Goal: Transaction & Acquisition: Purchase product/service

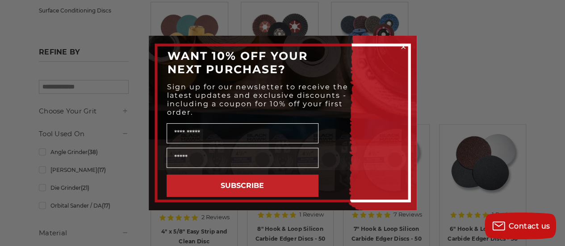
scroll to position [262, 0]
click at [403, 49] on circle "Close dialog" at bounding box center [403, 47] width 8 height 8
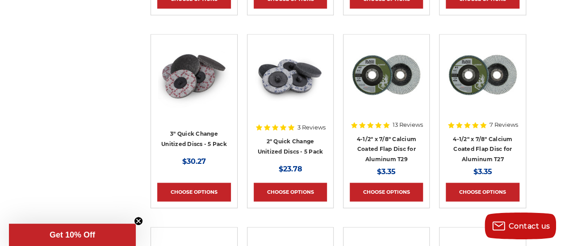
scroll to position [2315, 0]
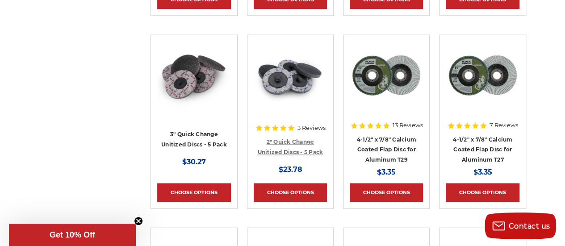
click at [293, 138] on link "2" Quick Change Unitized Discs - 5 Pack" at bounding box center [290, 146] width 66 height 17
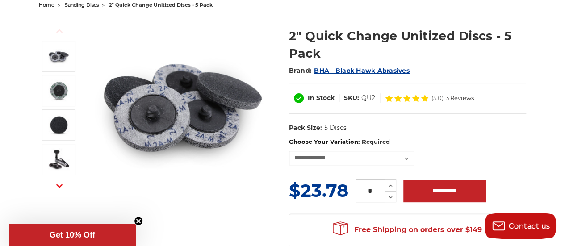
scroll to position [101, 0]
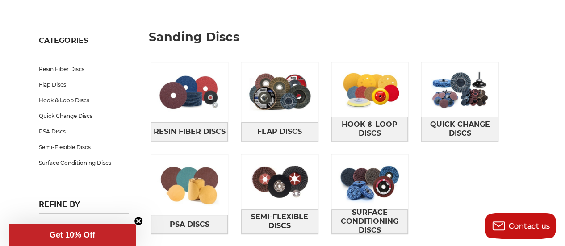
scroll to position [111, 0]
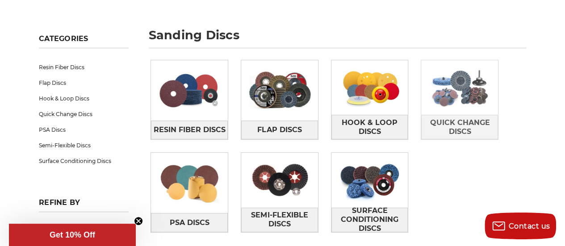
click at [463, 102] on img at bounding box center [459, 87] width 77 height 54
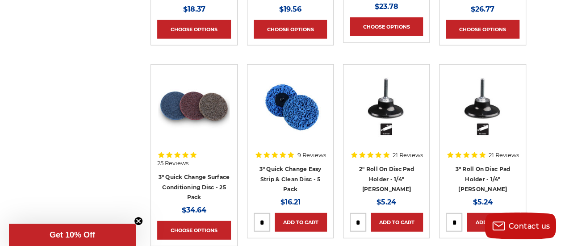
scroll to position [1115, 0]
click at [393, 178] on link "2" Roll On Disc Pad Holder - 1/4" Shank" at bounding box center [386, 179] width 55 height 27
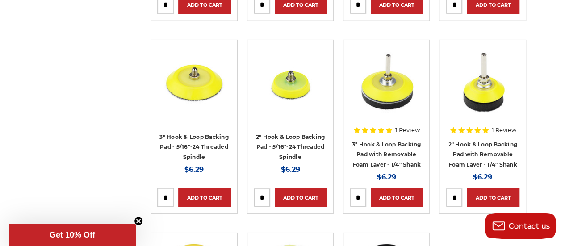
scroll to position [1142, 0]
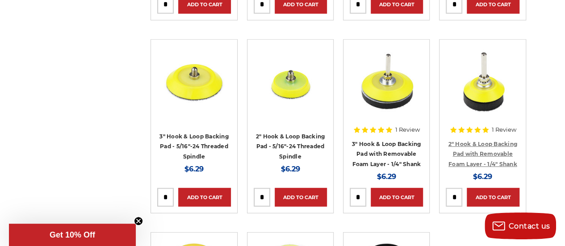
click at [487, 144] on link "2" Hook & Loop Backing Pad with Removable Foam Layer - 1/4" Shank" at bounding box center [482, 154] width 69 height 27
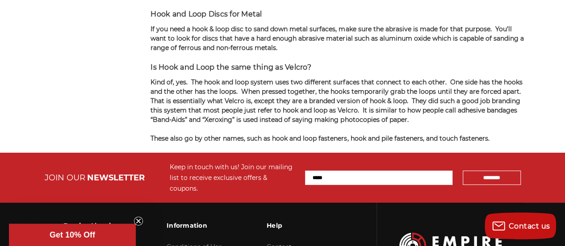
scroll to position [1888, 0]
